Goal: Task Accomplishment & Management: Use online tool/utility

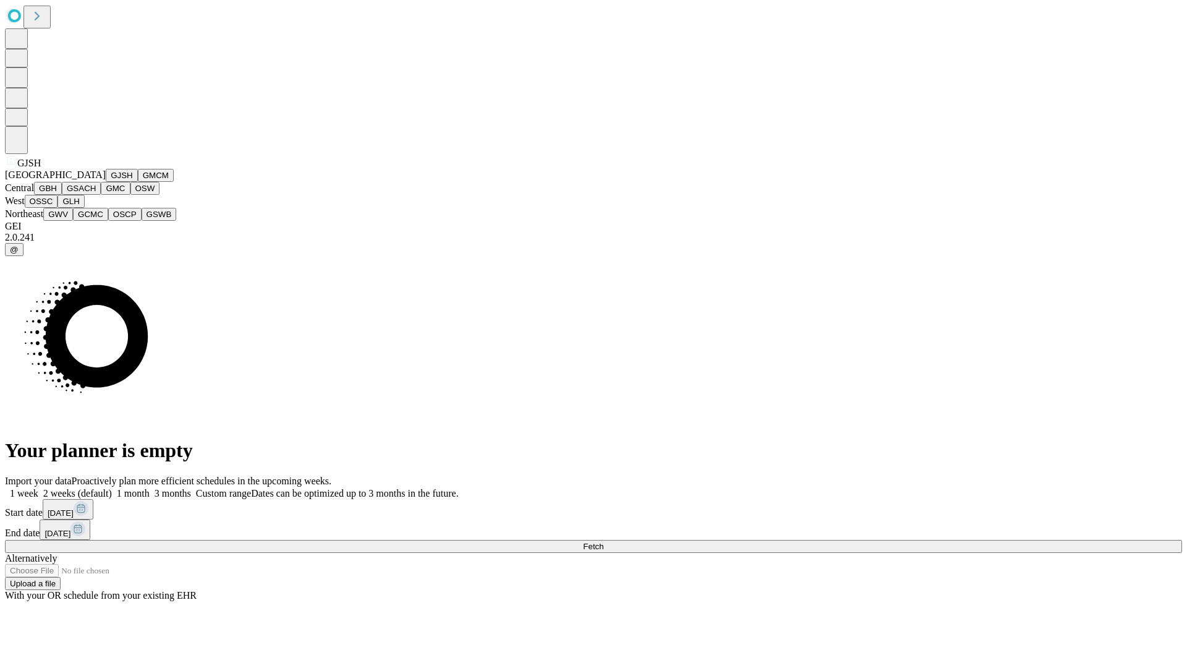
click at [106, 182] on button "GJSH" at bounding box center [122, 175] width 32 height 13
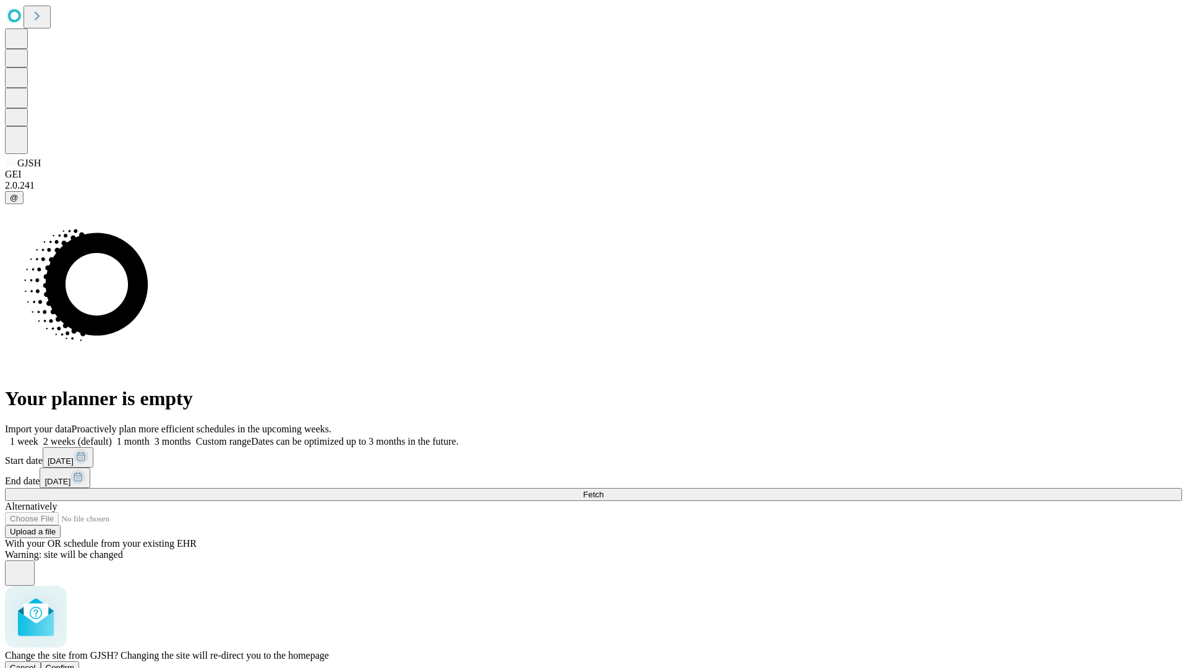
click at [75, 663] on span "Confirm" at bounding box center [60, 667] width 29 height 9
click at [38, 436] on label "1 week" at bounding box center [21, 441] width 33 height 11
click at [603, 490] on span "Fetch" at bounding box center [593, 494] width 20 height 9
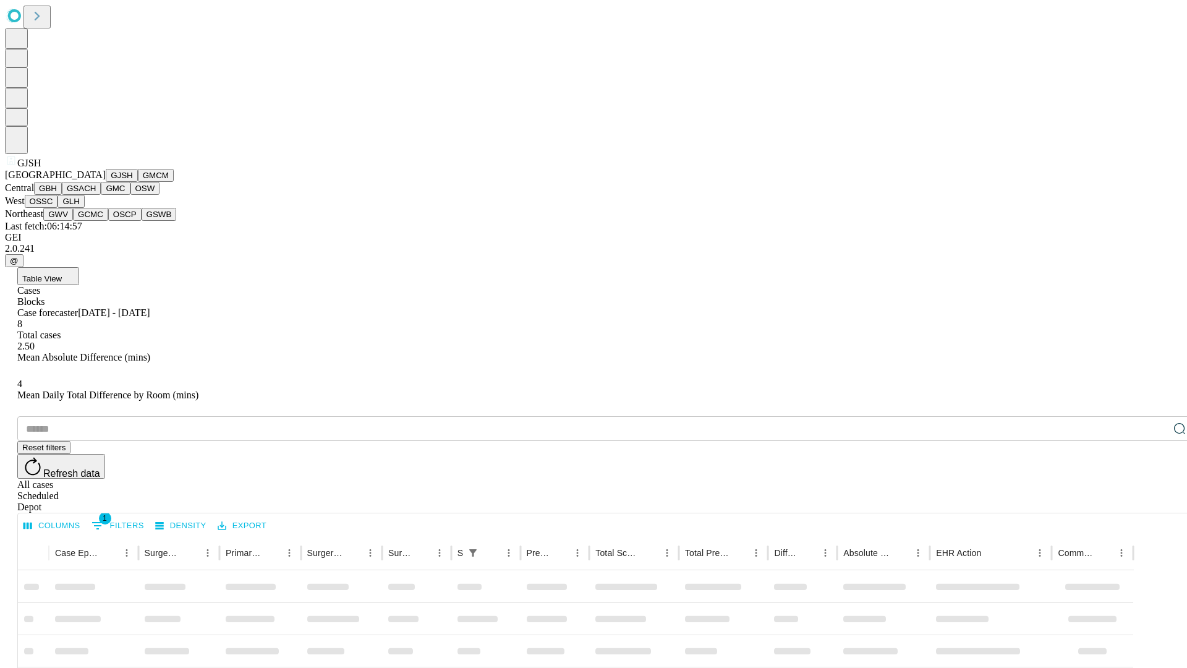
click at [138, 182] on button "GMCM" at bounding box center [156, 175] width 36 height 13
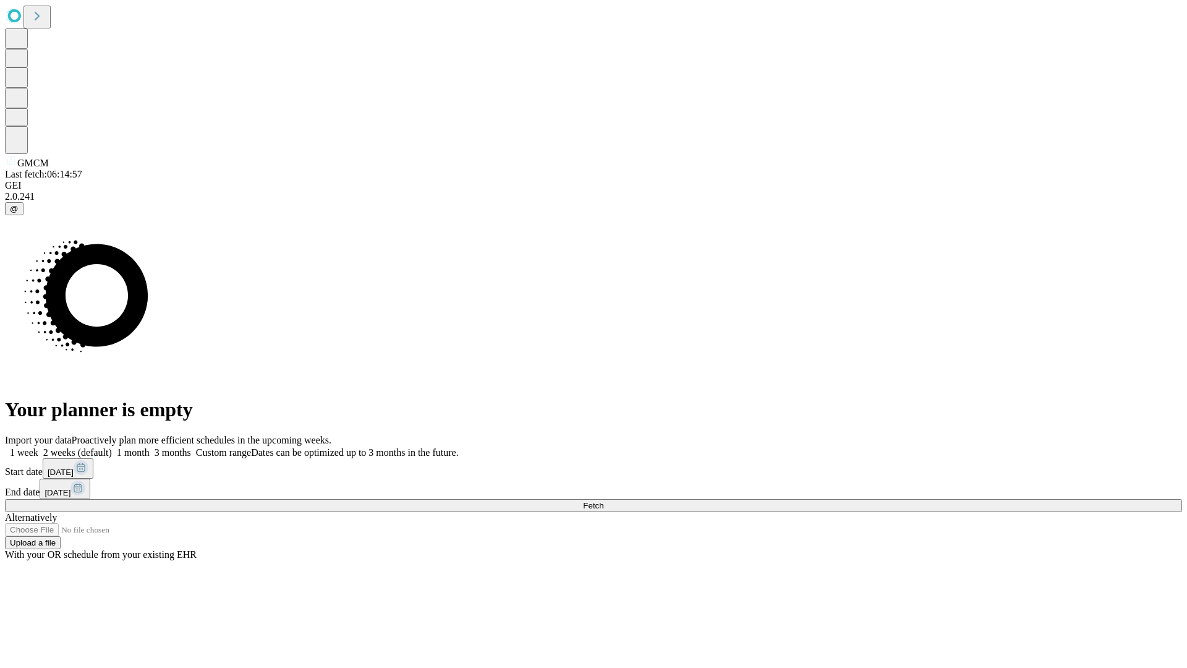
click at [38, 447] on label "1 week" at bounding box center [21, 452] width 33 height 11
click at [603, 501] on span "Fetch" at bounding box center [593, 505] width 20 height 9
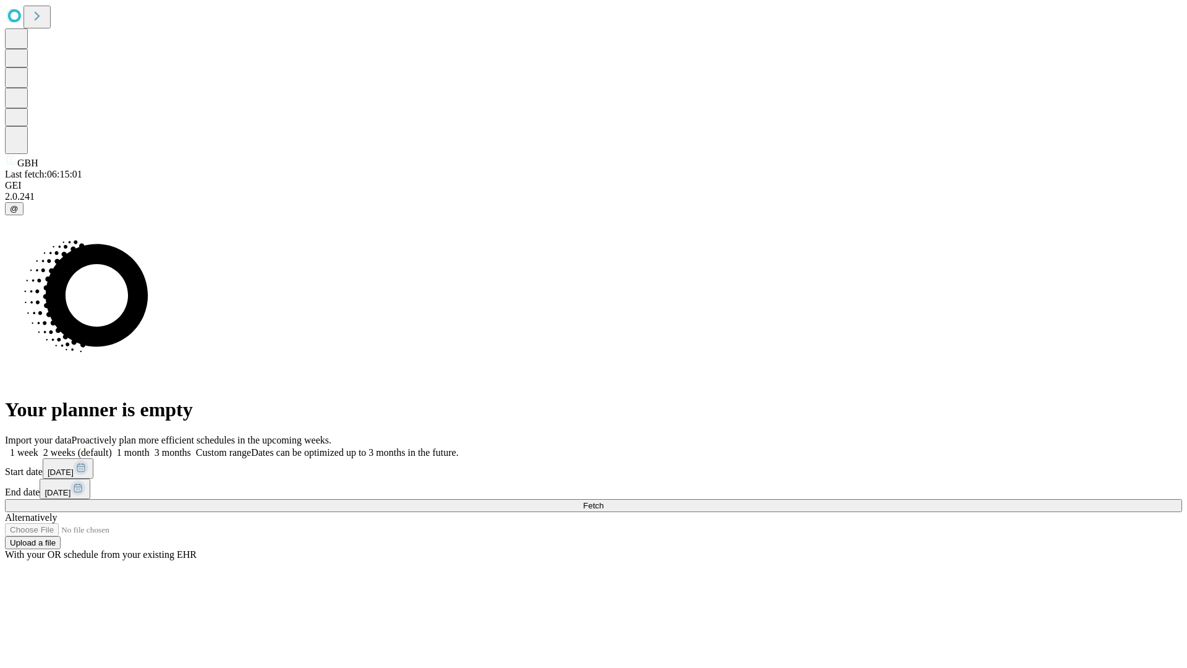
click at [38, 447] on label "1 week" at bounding box center [21, 452] width 33 height 11
click at [603, 501] on span "Fetch" at bounding box center [593, 505] width 20 height 9
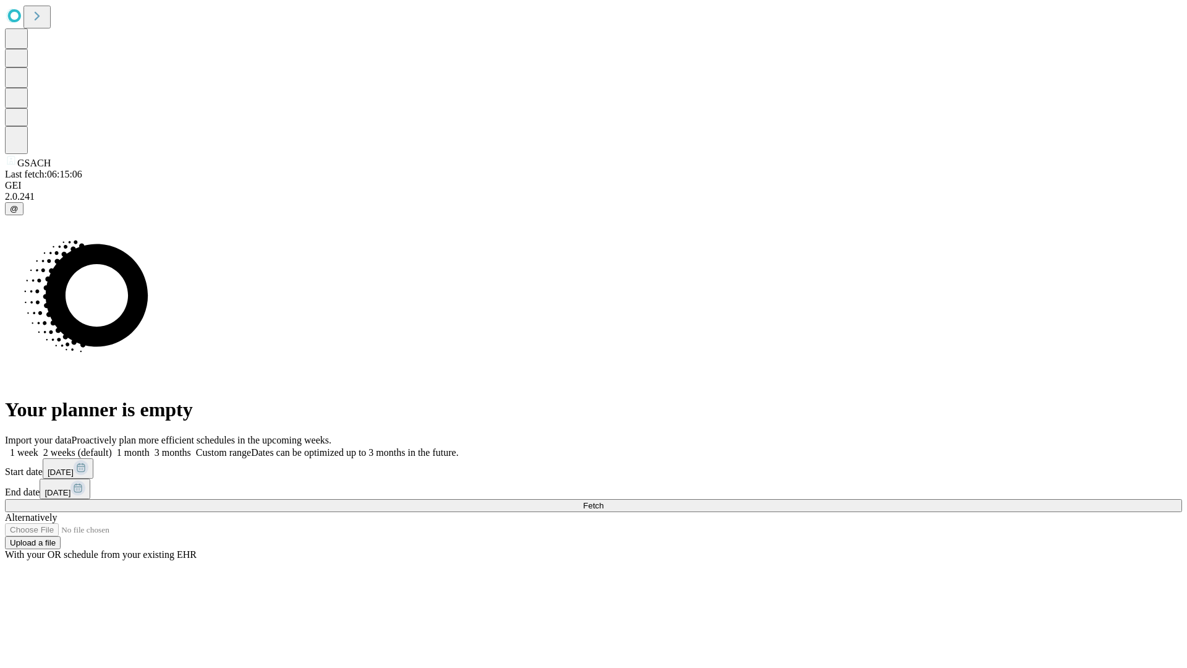
click at [38, 447] on label "1 week" at bounding box center [21, 452] width 33 height 11
click at [603, 501] on span "Fetch" at bounding box center [593, 505] width 20 height 9
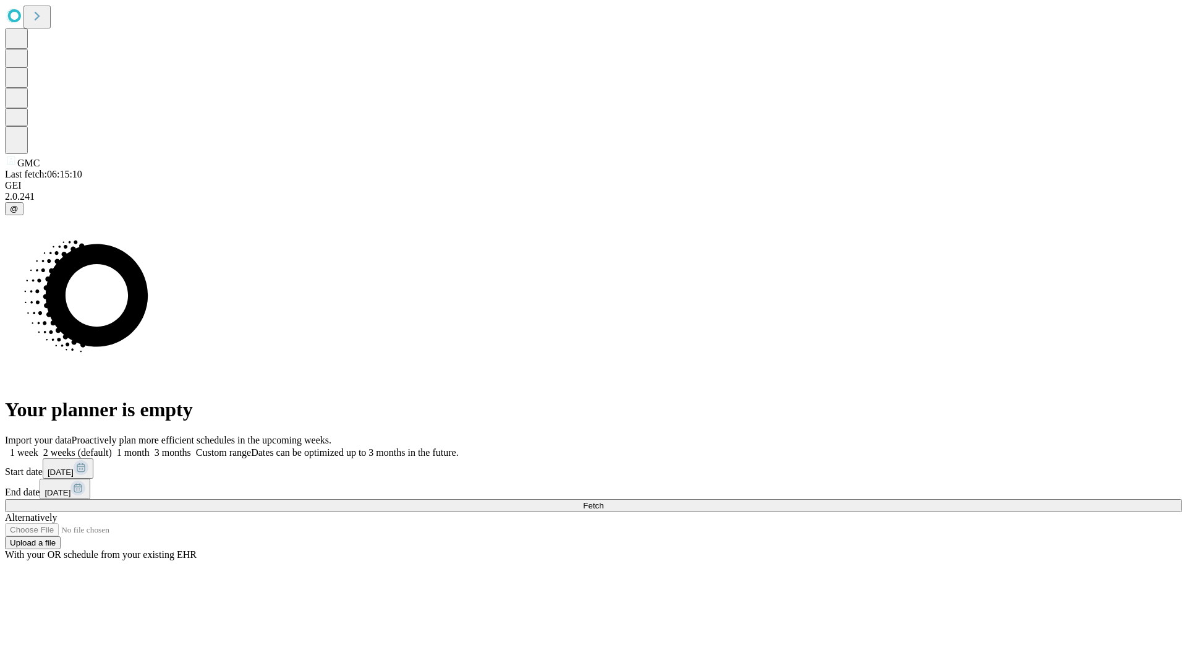
click at [603, 501] on span "Fetch" at bounding box center [593, 505] width 20 height 9
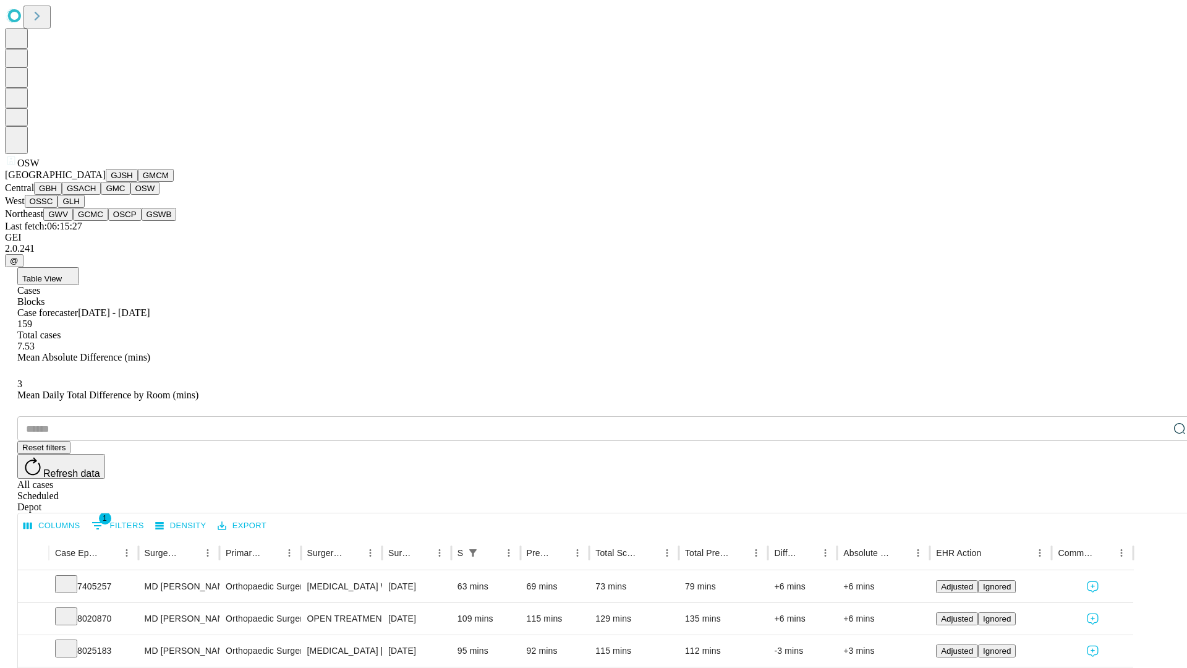
click at [58, 208] on button "OSSC" at bounding box center [41, 201] width 33 height 13
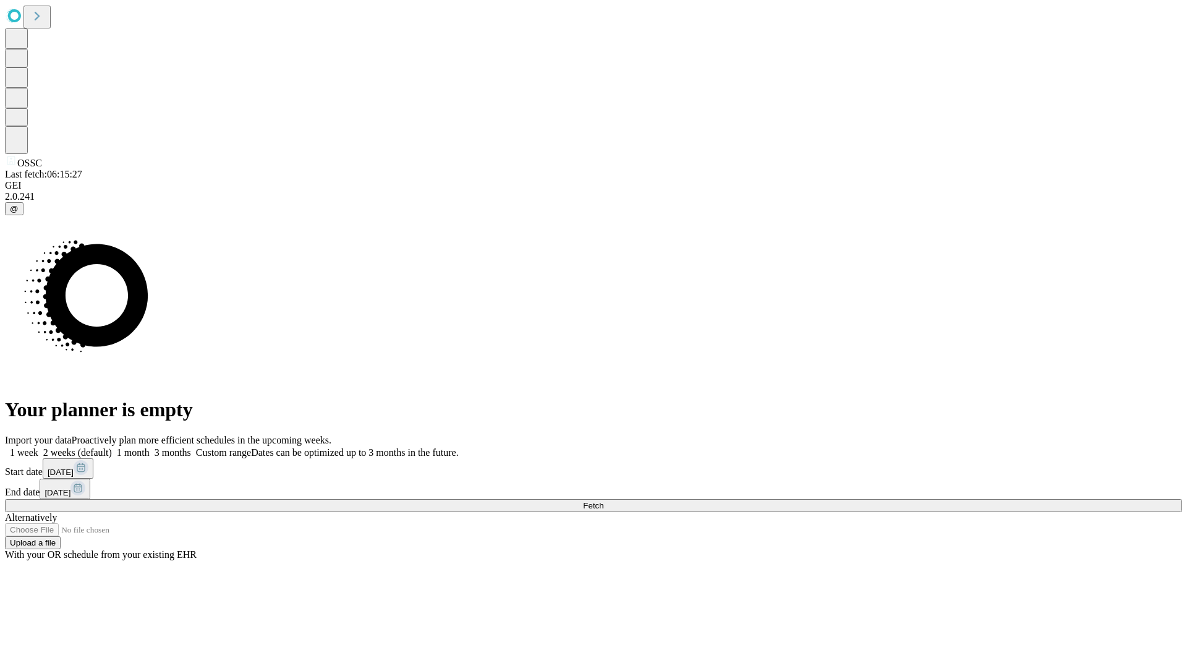
click at [38, 447] on label "1 week" at bounding box center [21, 452] width 33 height 11
click at [603, 501] on span "Fetch" at bounding box center [593, 505] width 20 height 9
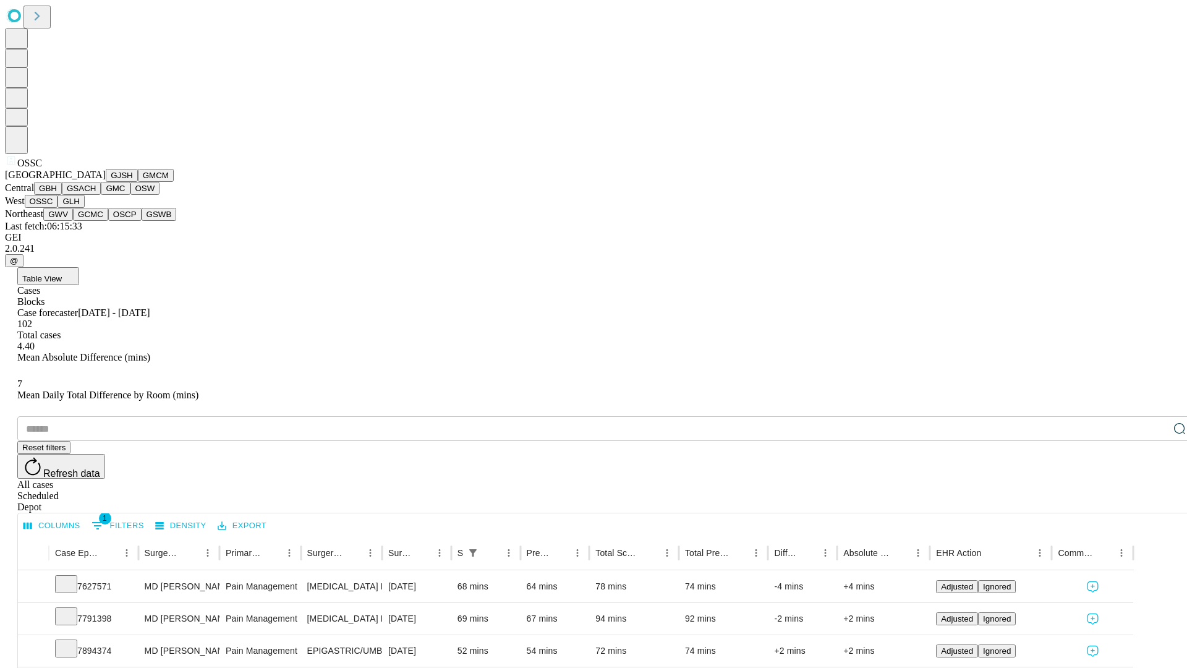
click at [84, 208] on button "GLH" at bounding box center [71, 201] width 27 height 13
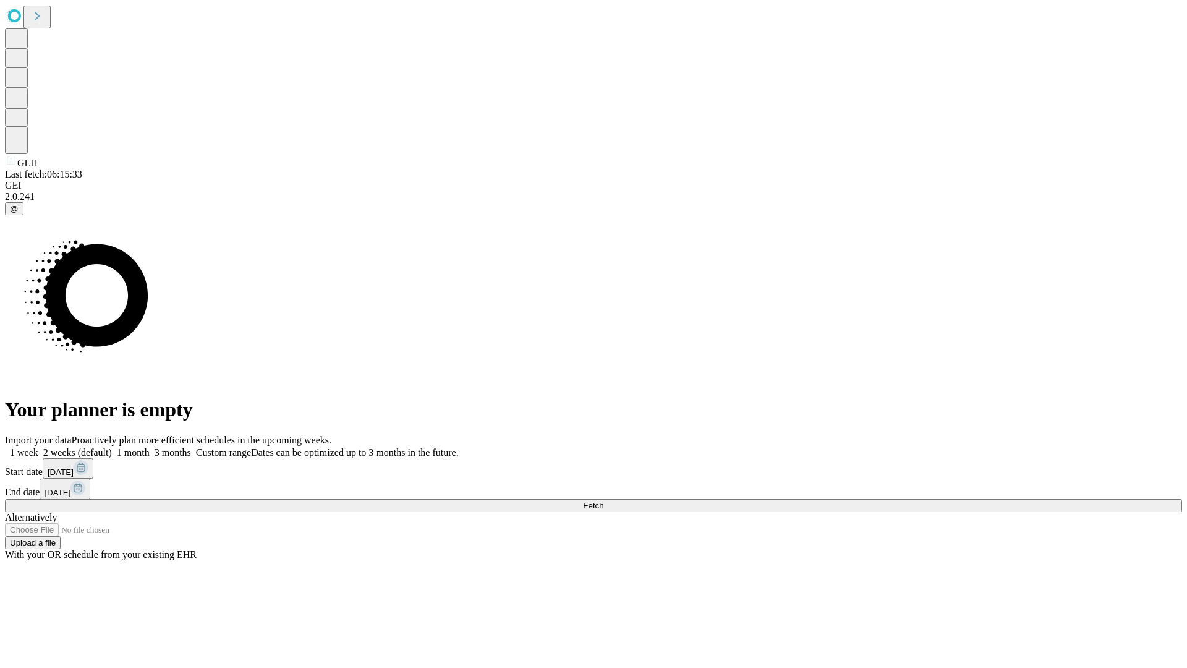
click at [38, 447] on label "1 week" at bounding box center [21, 452] width 33 height 11
click at [603, 501] on span "Fetch" at bounding box center [593, 505] width 20 height 9
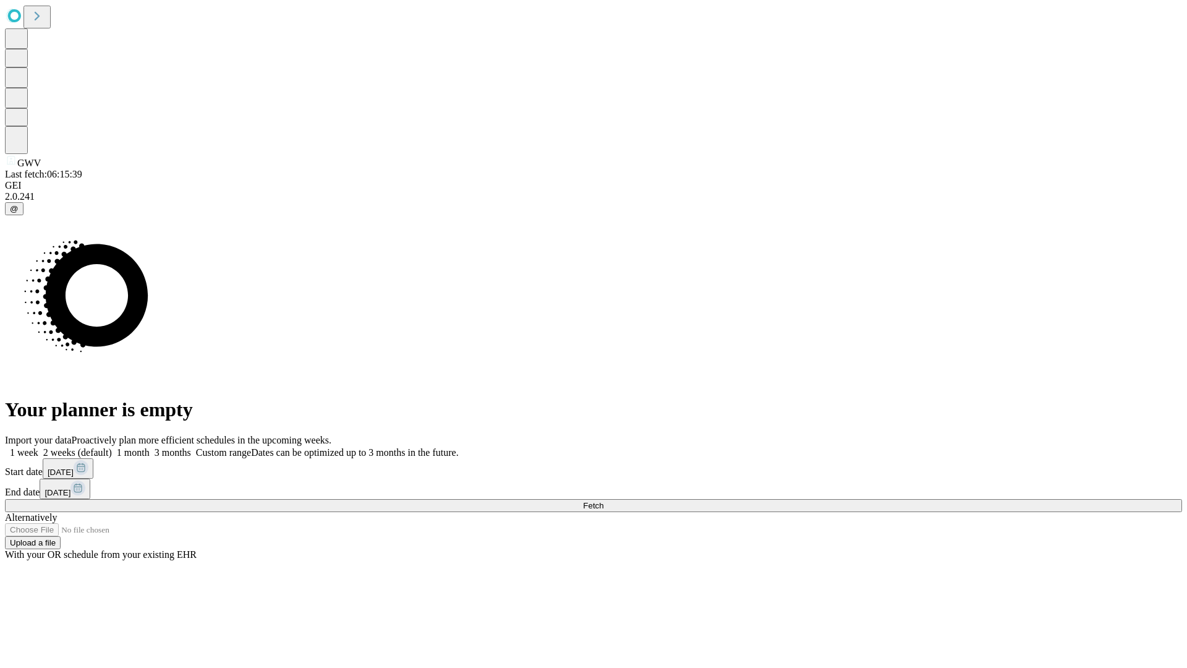
click at [38, 447] on label "1 week" at bounding box center [21, 452] width 33 height 11
click at [603, 501] on span "Fetch" at bounding box center [593, 505] width 20 height 9
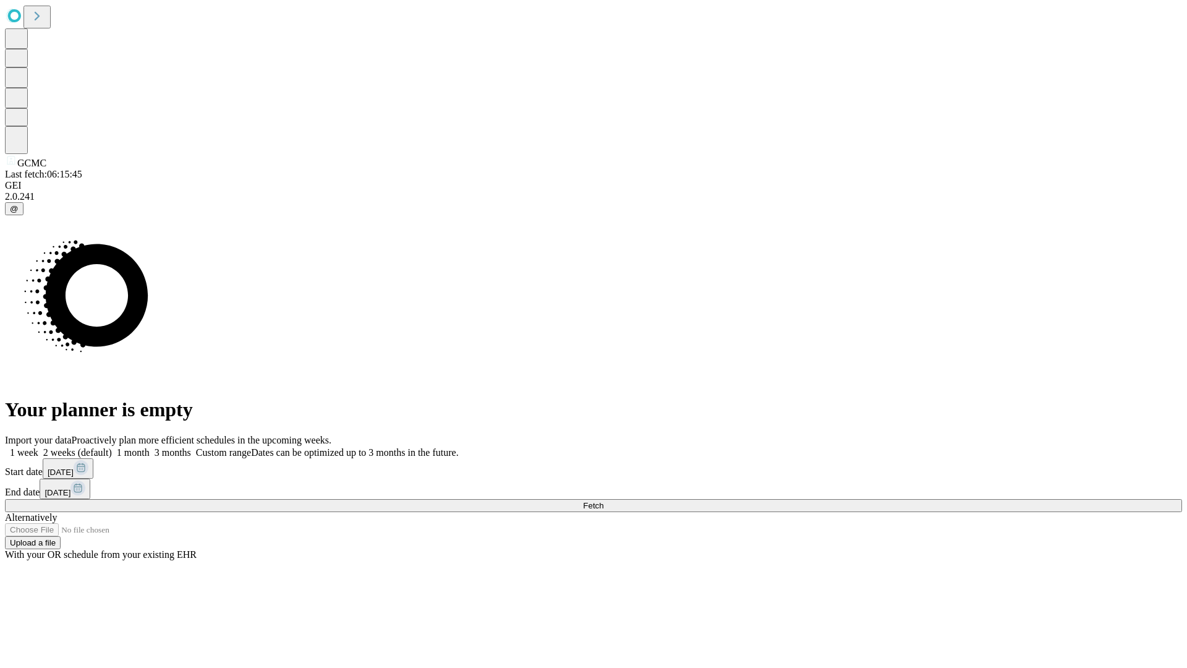
click at [38, 447] on label "1 week" at bounding box center [21, 452] width 33 height 11
click at [603, 501] on span "Fetch" at bounding box center [593, 505] width 20 height 9
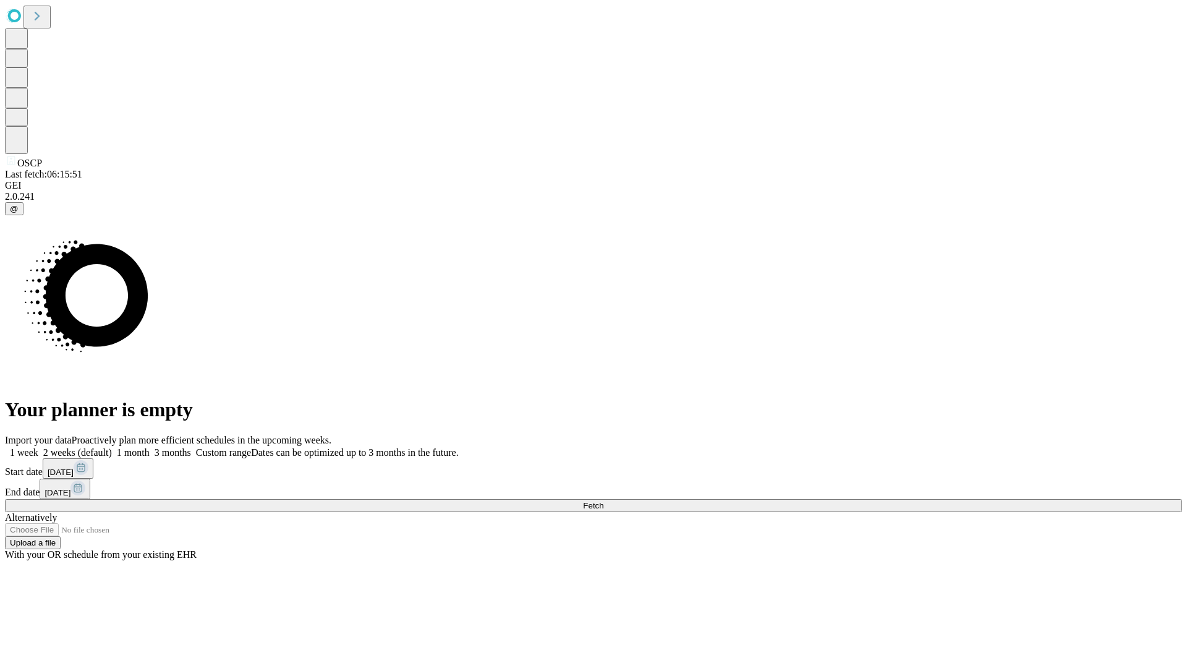
click at [38, 447] on label "1 week" at bounding box center [21, 452] width 33 height 11
click at [603, 501] on span "Fetch" at bounding box center [593, 505] width 20 height 9
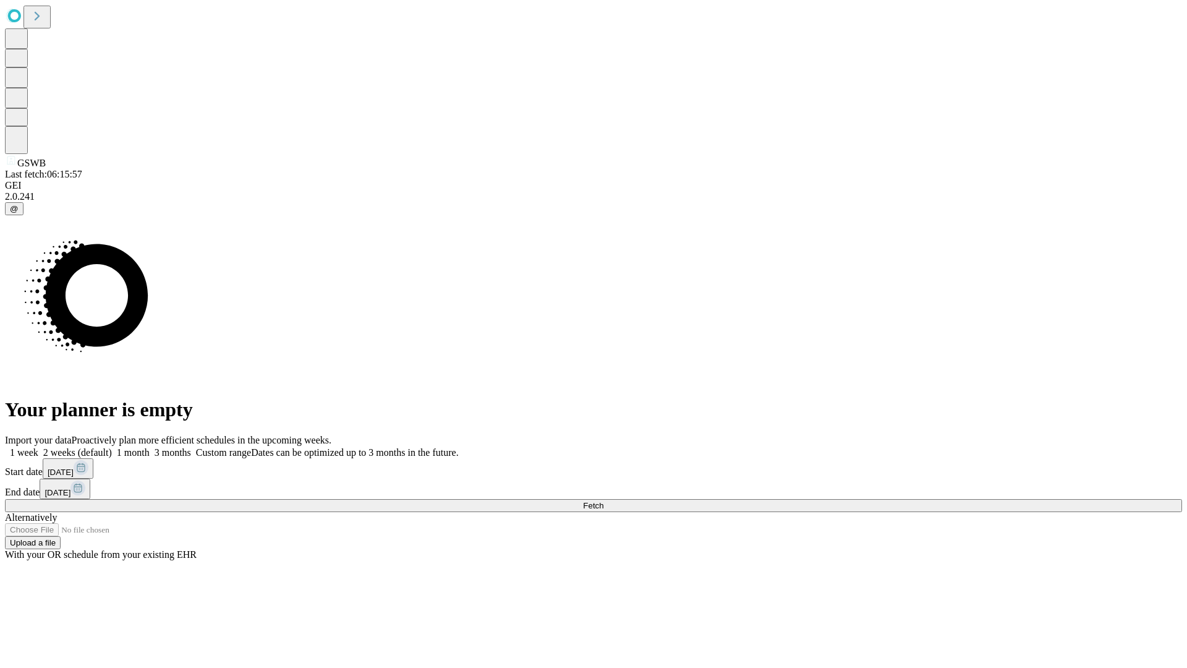
click at [38, 447] on label "1 week" at bounding box center [21, 452] width 33 height 11
click at [603, 501] on span "Fetch" at bounding box center [593, 505] width 20 height 9
